Goal: Information Seeking & Learning: Check status

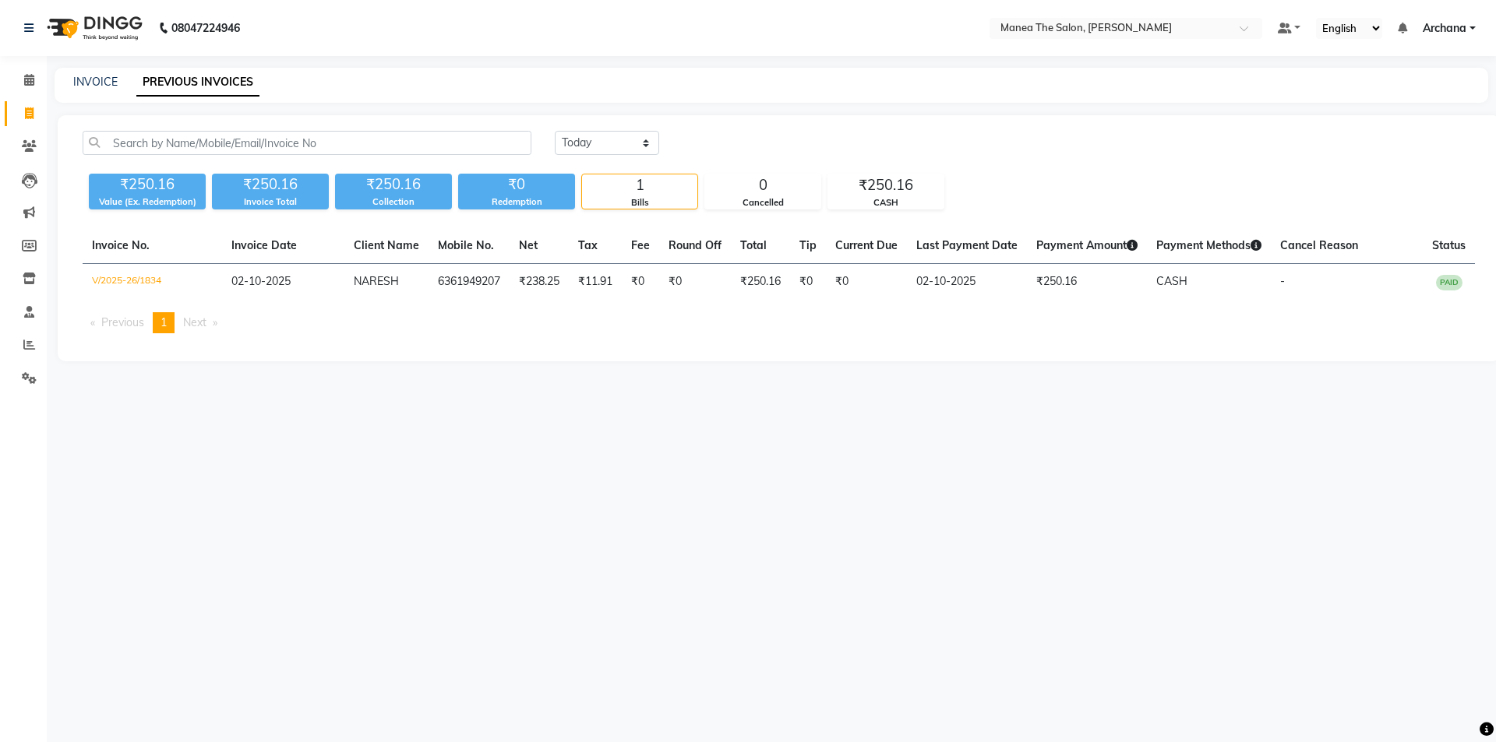
click at [1182, 496] on div "08047224946 Select Location × Manea The Salon, [PERSON_NAME] Default Panel My P…" at bounding box center [748, 371] width 1496 height 742
click at [26, 344] on icon at bounding box center [29, 345] width 12 height 12
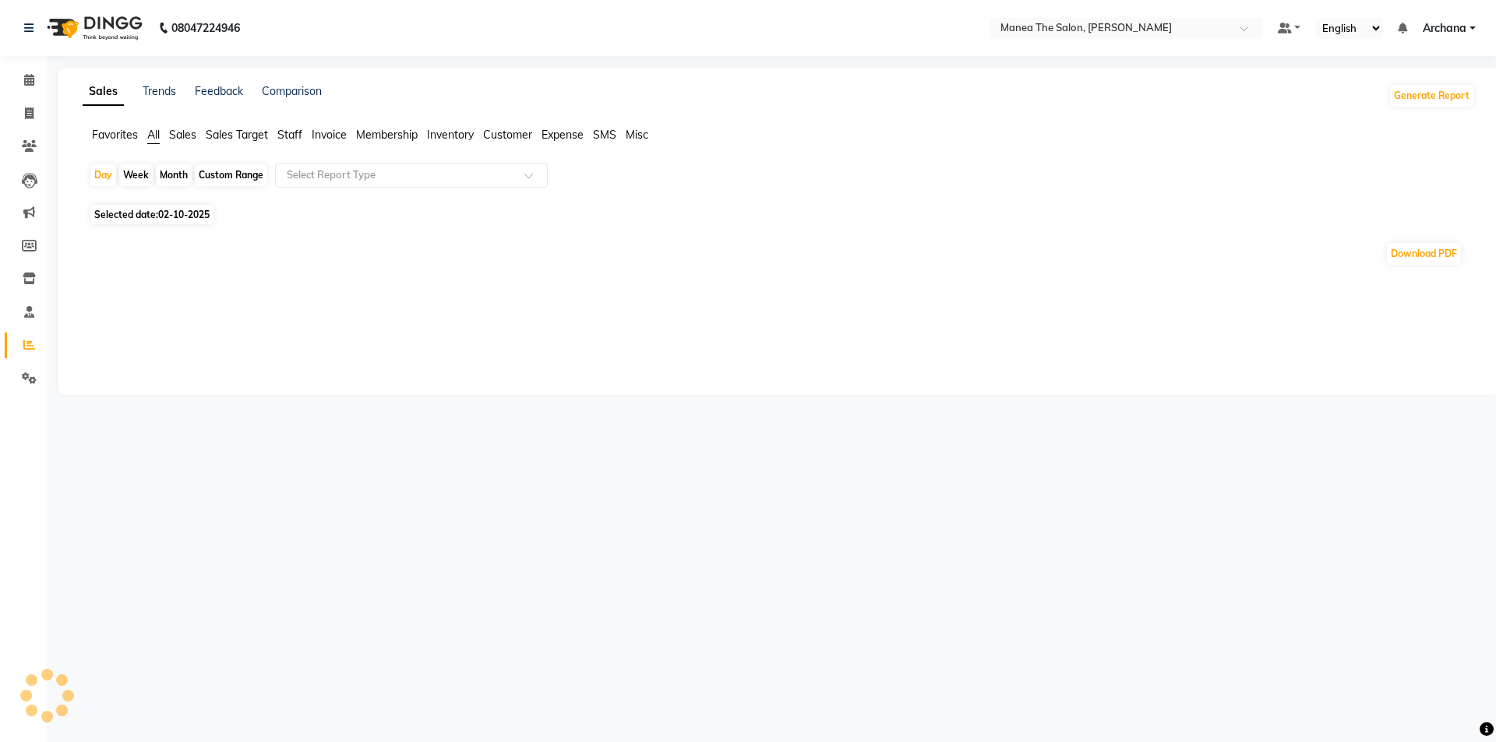
click at [290, 132] on span "Staff" at bounding box center [289, 135] width 25 height 14
click at [167, 171] on div "Month" at bounding box center [174, 175] width 36 height 22
select select "10"
select select "2025"
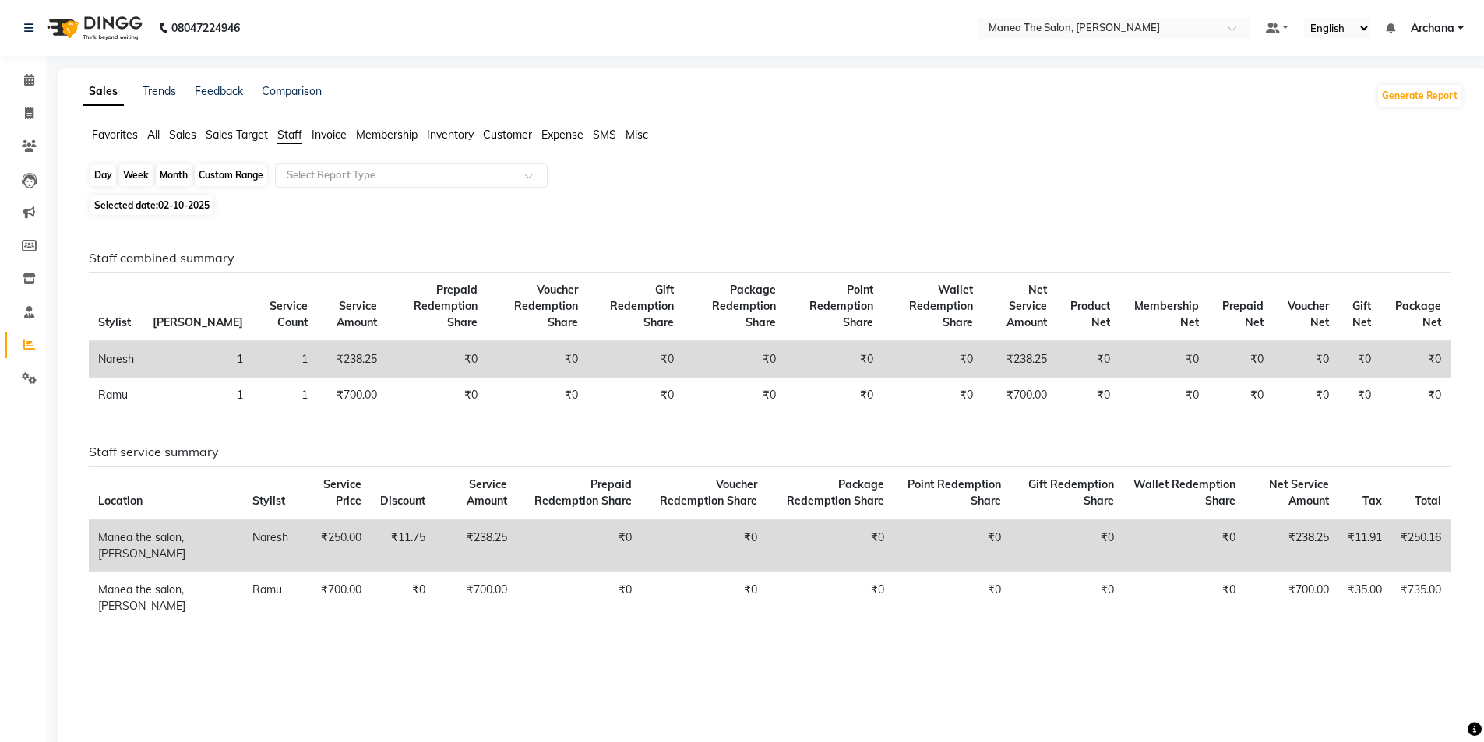
click at [184, 180] on div "Month" at bounding box center [174, 175] width 36 height 22
select select "10"
select select "2025"
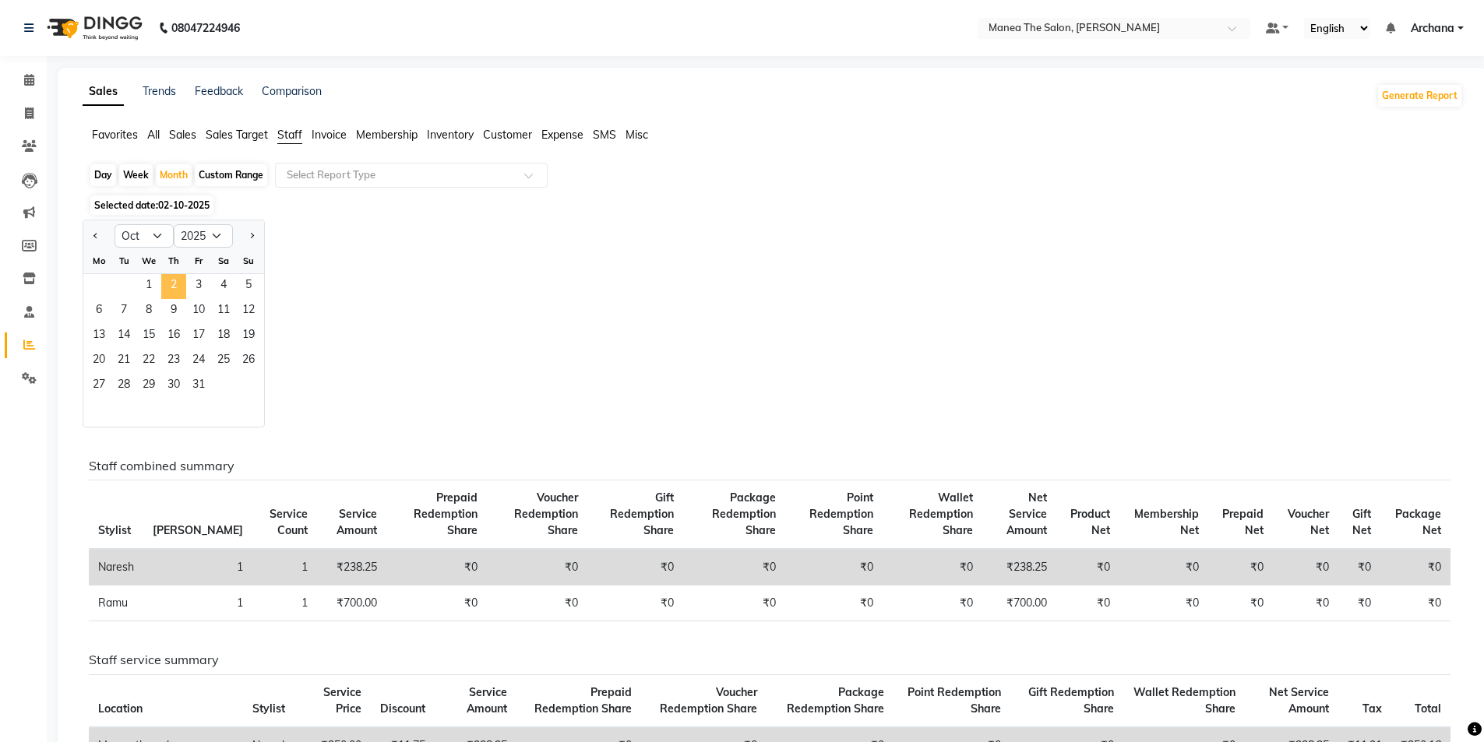
click at [167, 279] on span "2" at bounding box center [173, 286] width 25 height 25
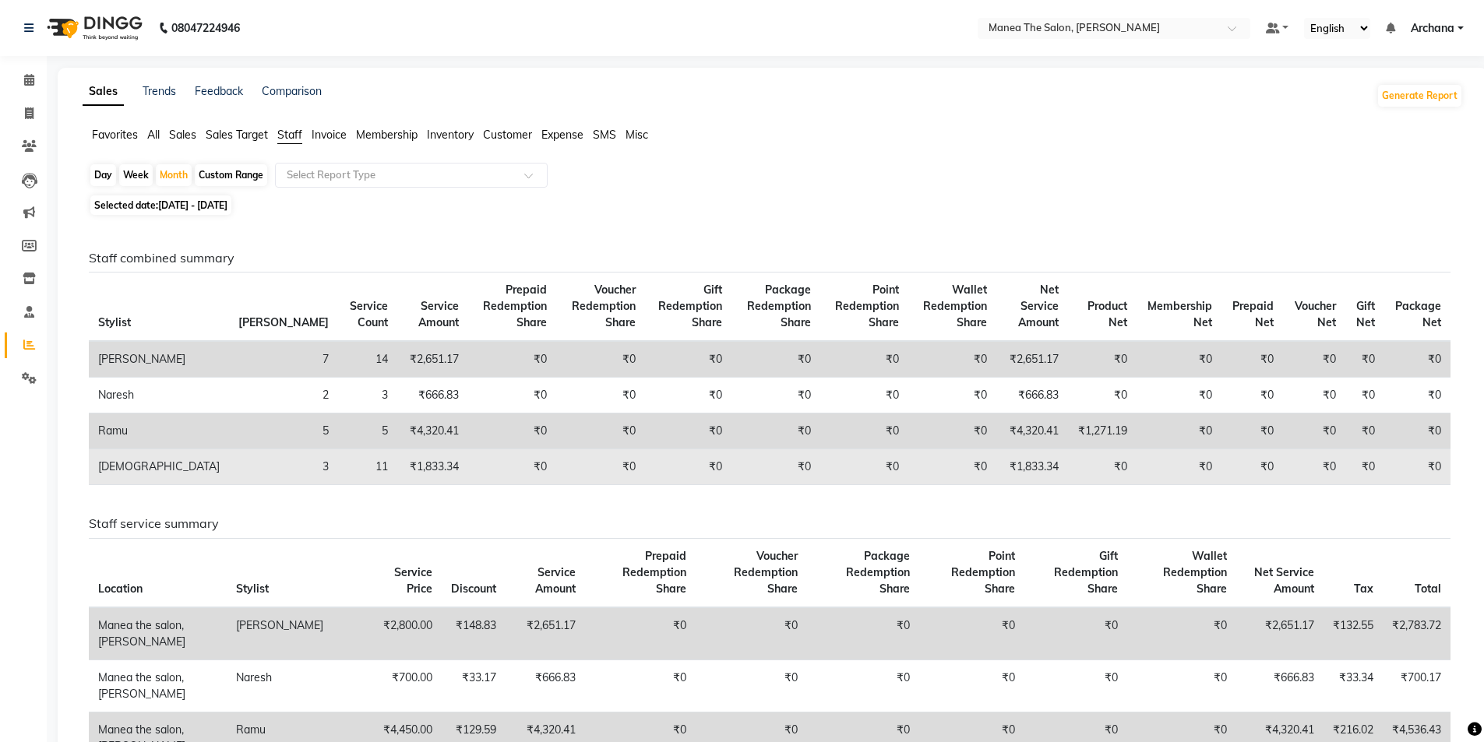
click at [397, 467] on td "₹1,833.34" at bounding box center [432, 467] width 70 height 36
